Goal: Task Accomplishment & Management: Use online tool/utility

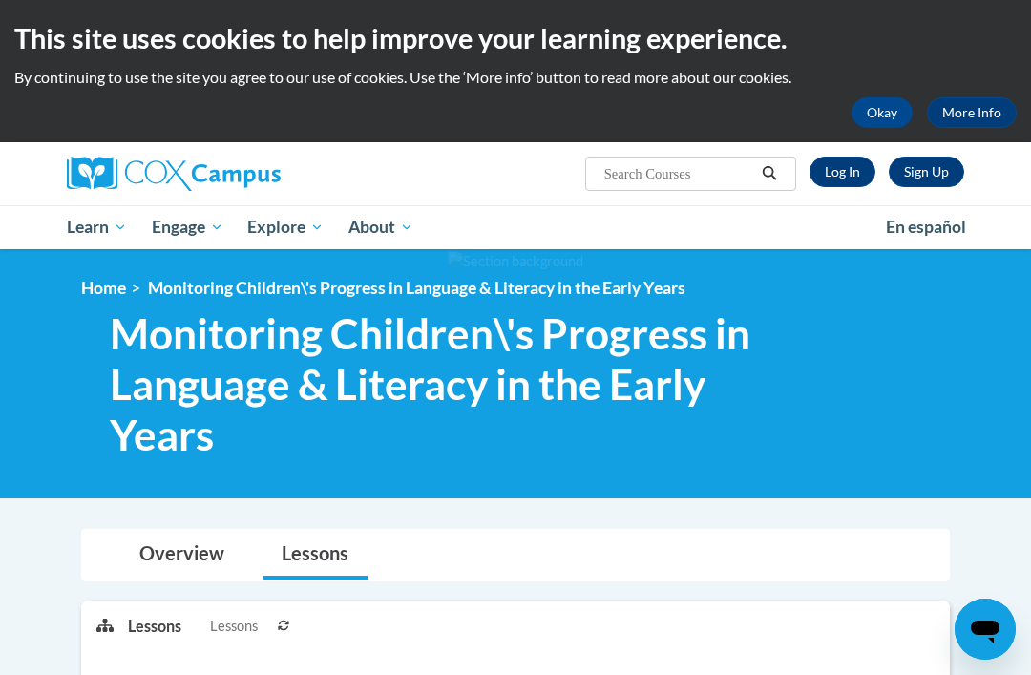
click at [836, 171] on link "Log In" at bounding box center [843, 172] width 66 height 31
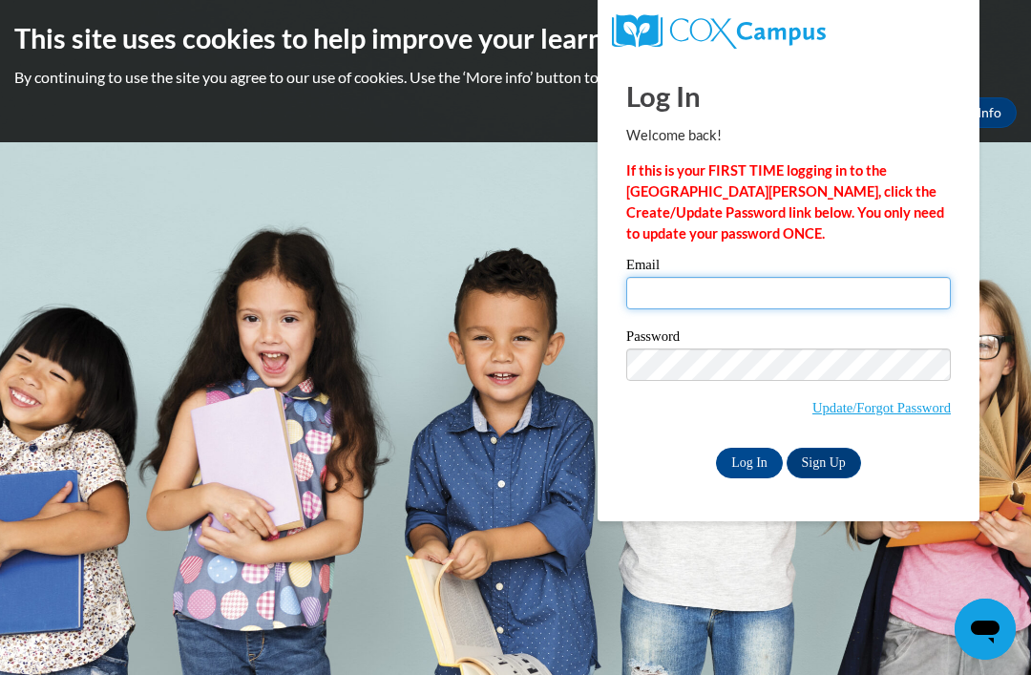
click at [701, 297] on input "Email" at bounding box center [788, 293] width 325 height 32
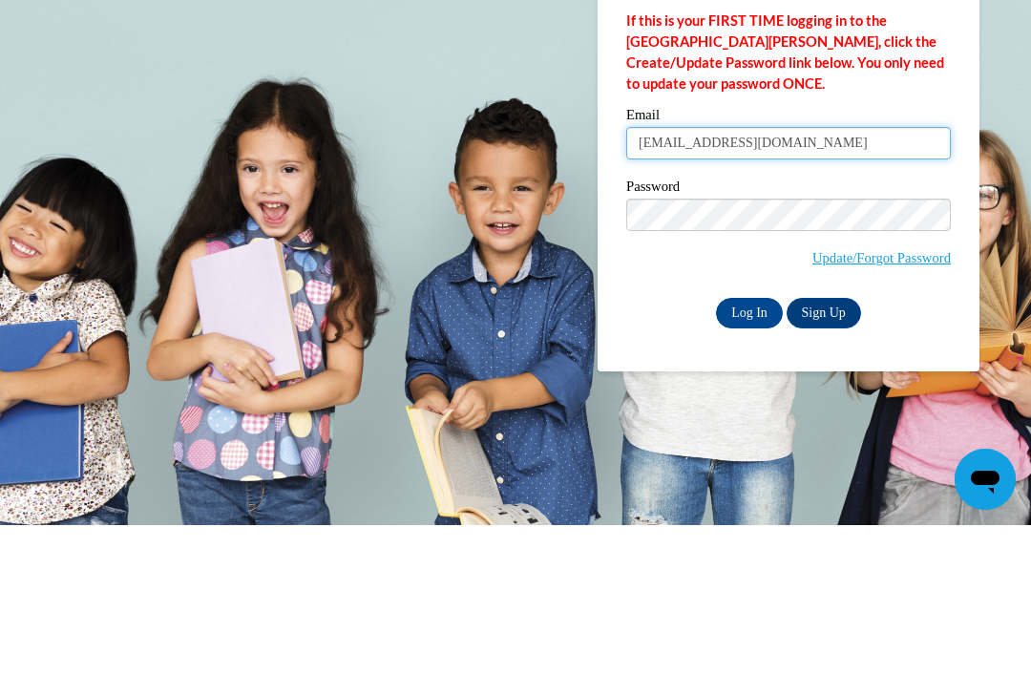
type input "[EMAIL_ADDRESS][DOMAIN_NAME]"
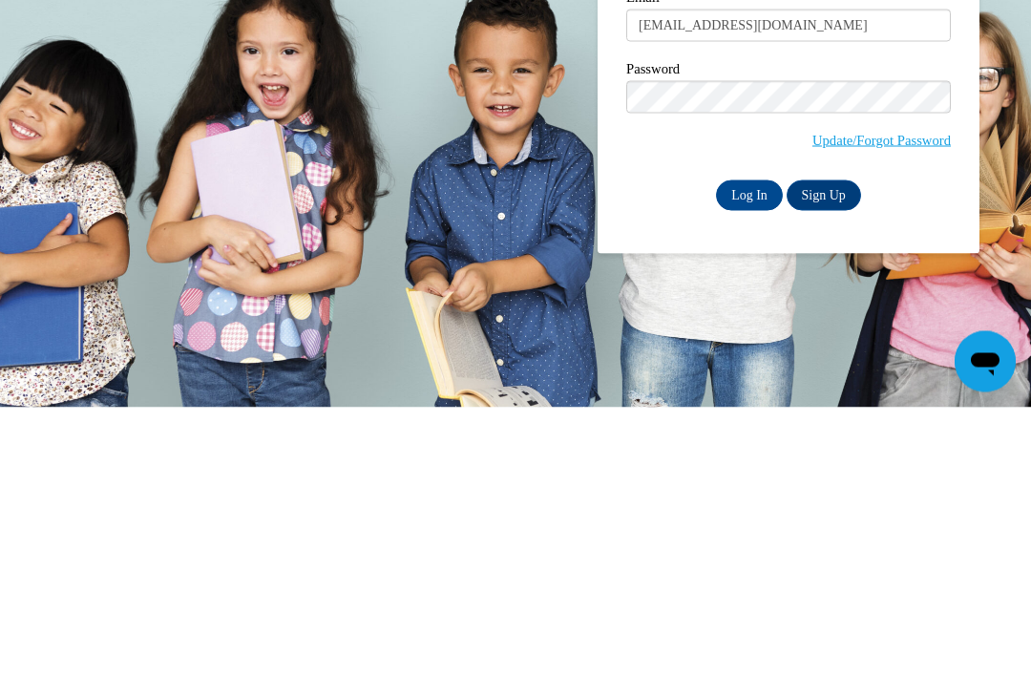
click at [740, 448] on input "Log In" at bounding box center [749, 463] width 67 height 31
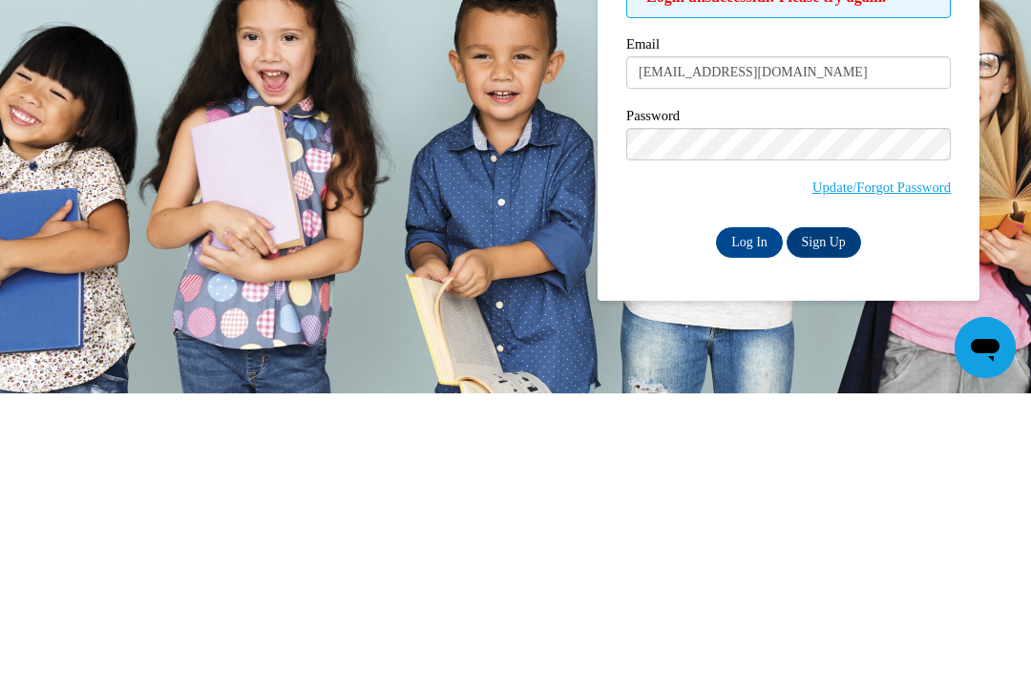
click at [728, 509] on input "Log In" at bounding box center [749, 524] width 67 height 31
click at [736, 509] on input "Log In" at bounding box center [749, 524] width 67 height 31
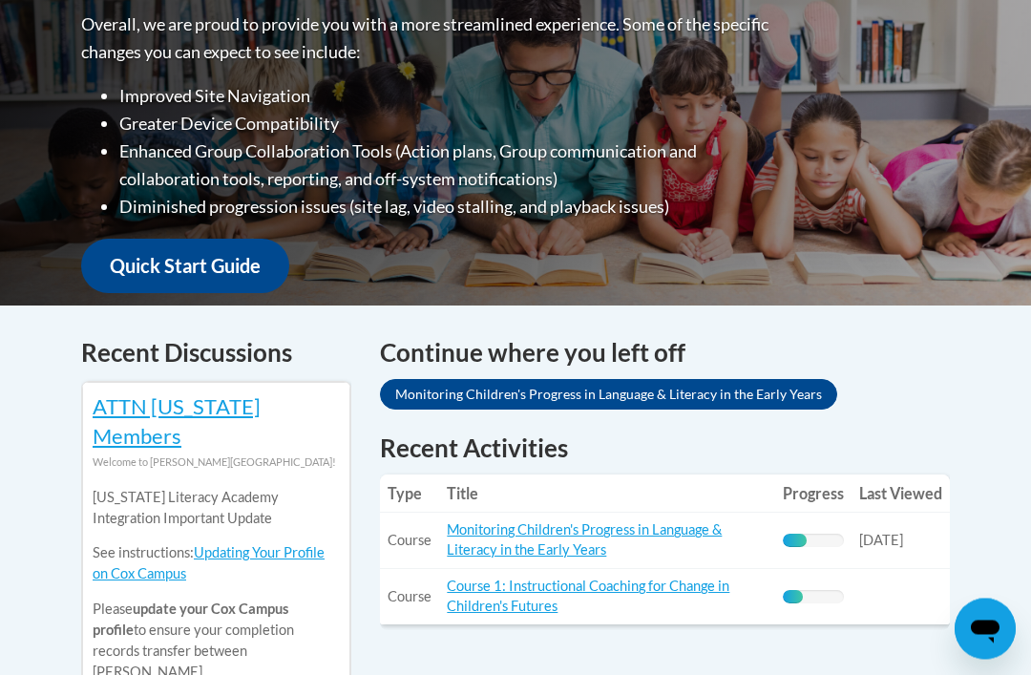
scroll to position [527, 0]
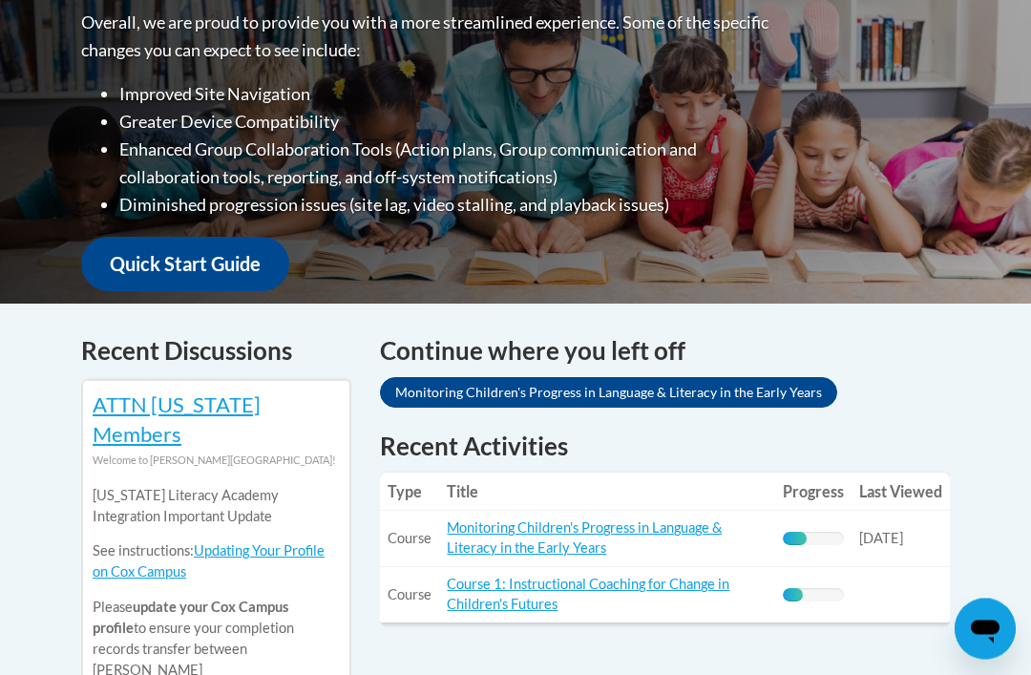
click at [664, 520] on link "Monitoring Children's Progress in Language & Literacy in the Early Years" at bounding box center [584, 538] width 275 height 36
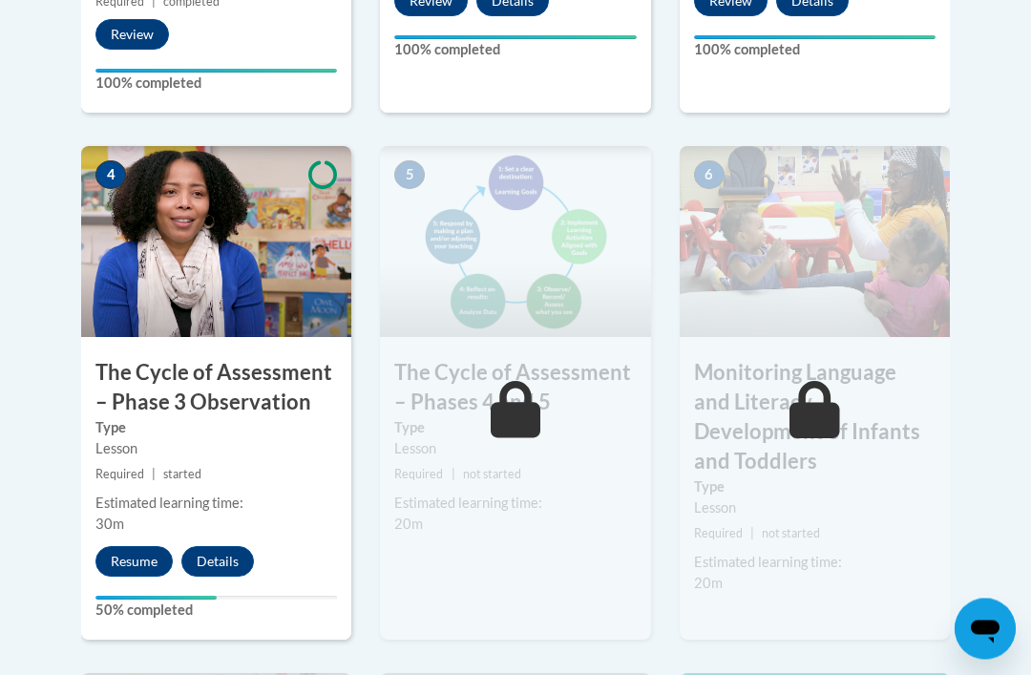
scroll to position [1154, 0]
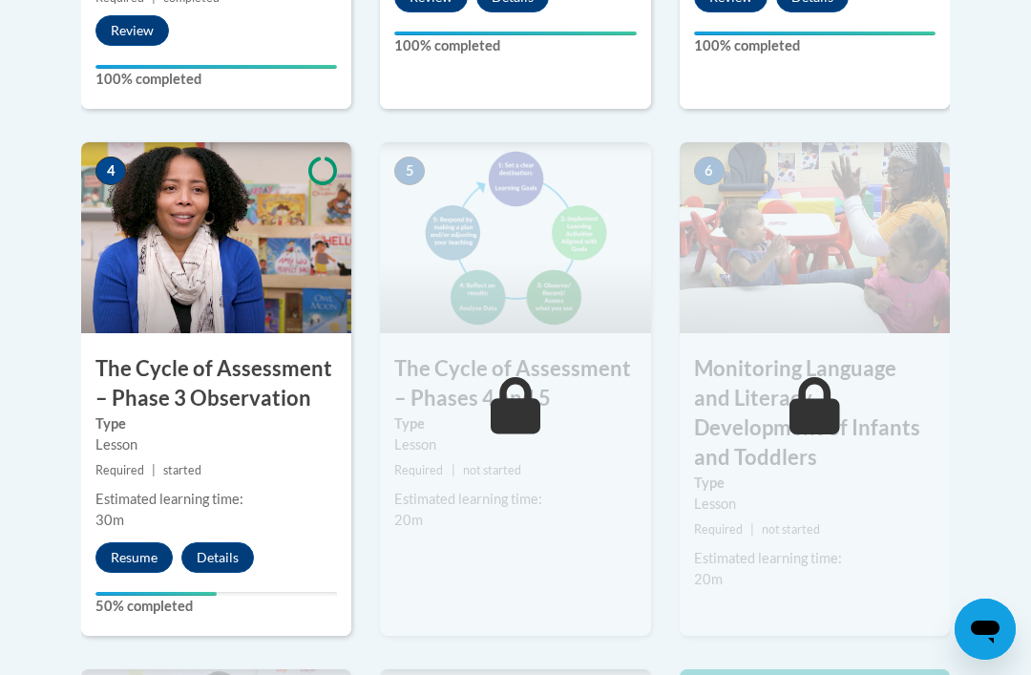
click at [136, 557] on button "Resume" at bounding box center [133, 557] width 77 height 31
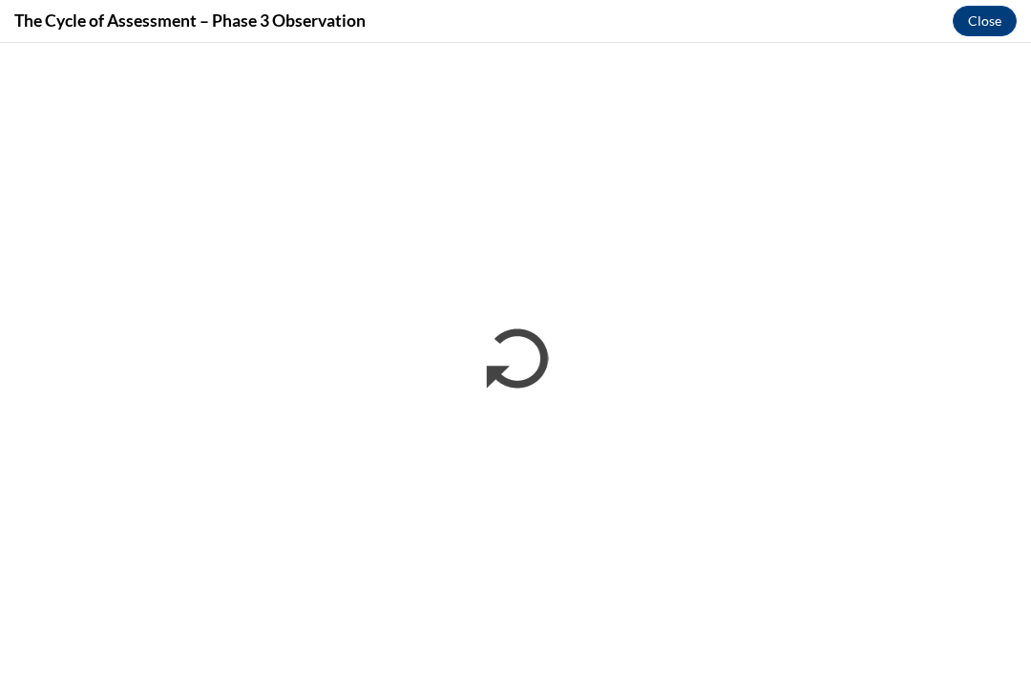
scroll to position [1215, 0]
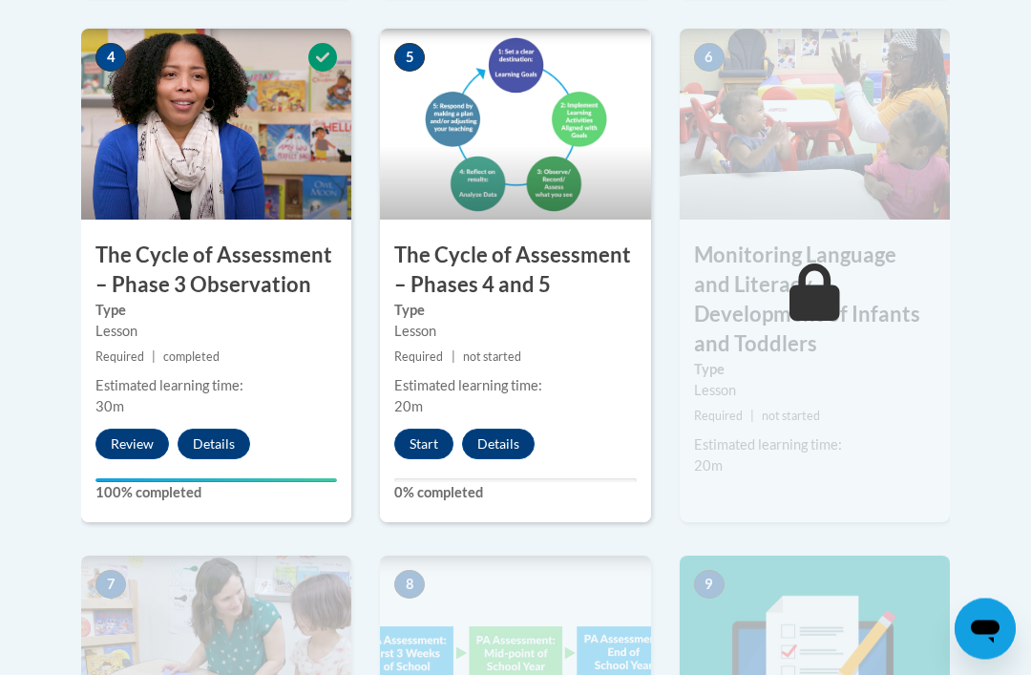
scroll to position [1268, 0]
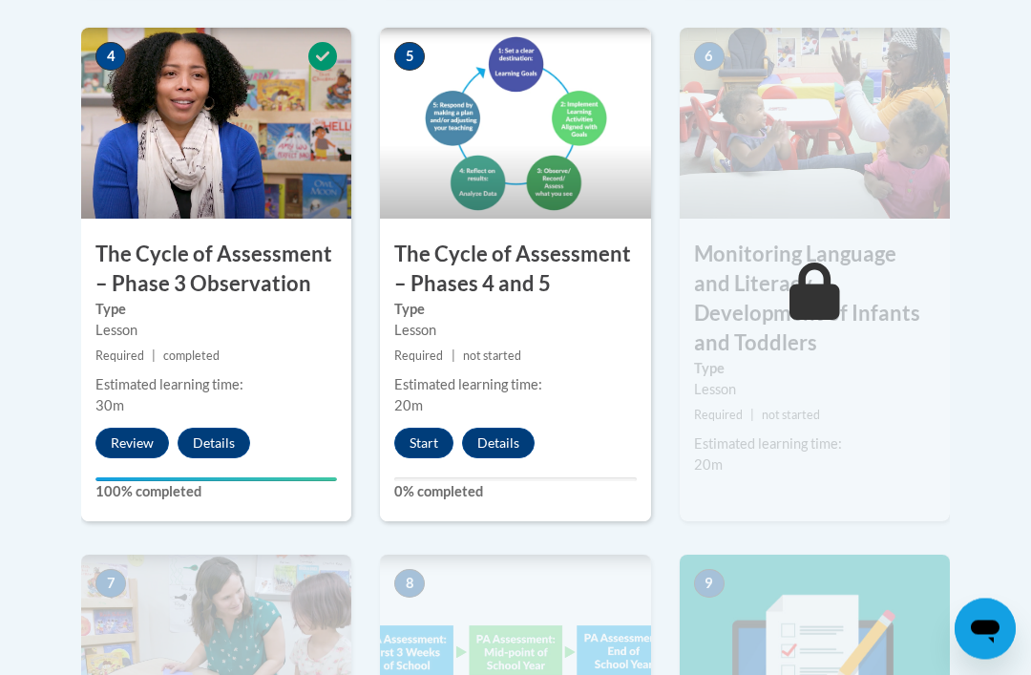
click at [408, 437] on button "Start" at bounding box center [423, 444] width 59 height 31
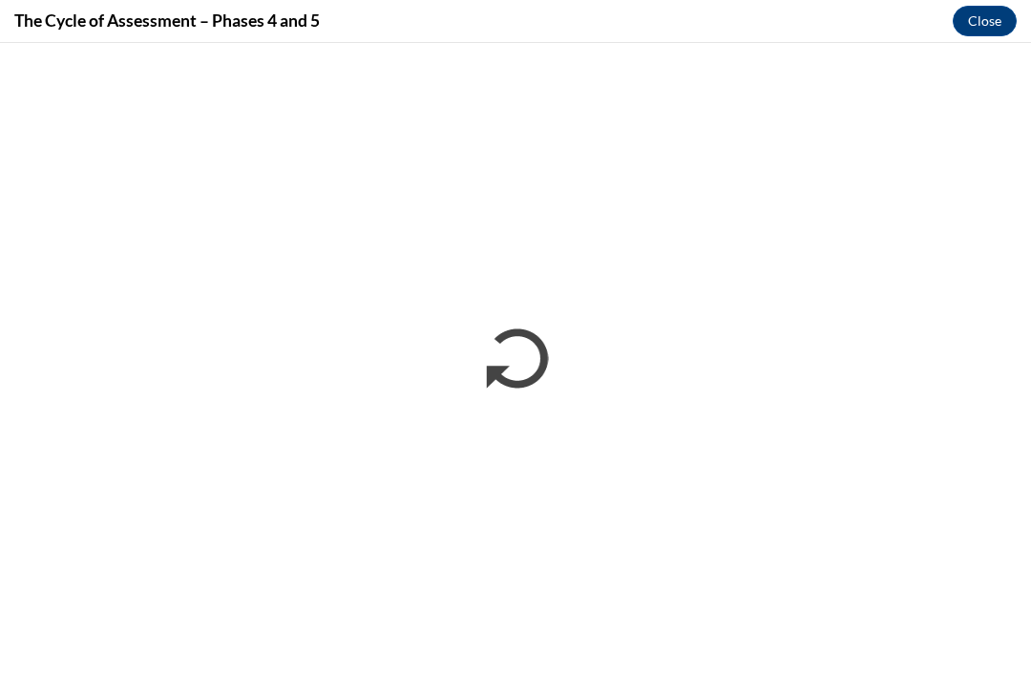
scroll to position [0, 0]
